Goal: Navigation & Orientation: Find specific page/section

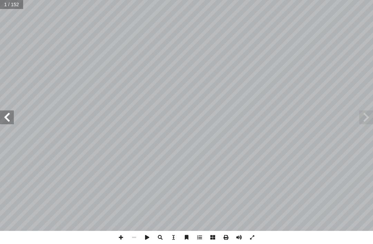
click at [366, 112] on span at bounding box center [366, 117] width 14 height 14
click at [364, 119] on span at bounding box center [366, 117] width 14 height 14
click at [13, 111] on span at bounding box center [7, 117] width 14 height 14
click at [5, 112] on span at bounding box center [7, 117] width 14 height 14
click at [9, 118] on span at bounding box center [7, 117] width 14 height 14
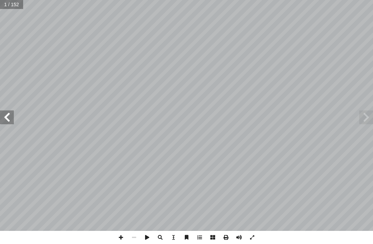
click at [4, 117] on span at bounding box center [7, 117] width 14 height 14
click at [361, 122] on span at bounding box center [366, 117] width 14 height 14
click at [368, 112] on span at bounding box center [366, 117] width 14 height 14
click at [361, 119] on span at bounding box center [366, 117] width 14 height 14
click at [13, 117] on span at bounding box center [7, 117] width 14 height 14
